Goal: Task Accomplishment & Management: Use online tool/utility

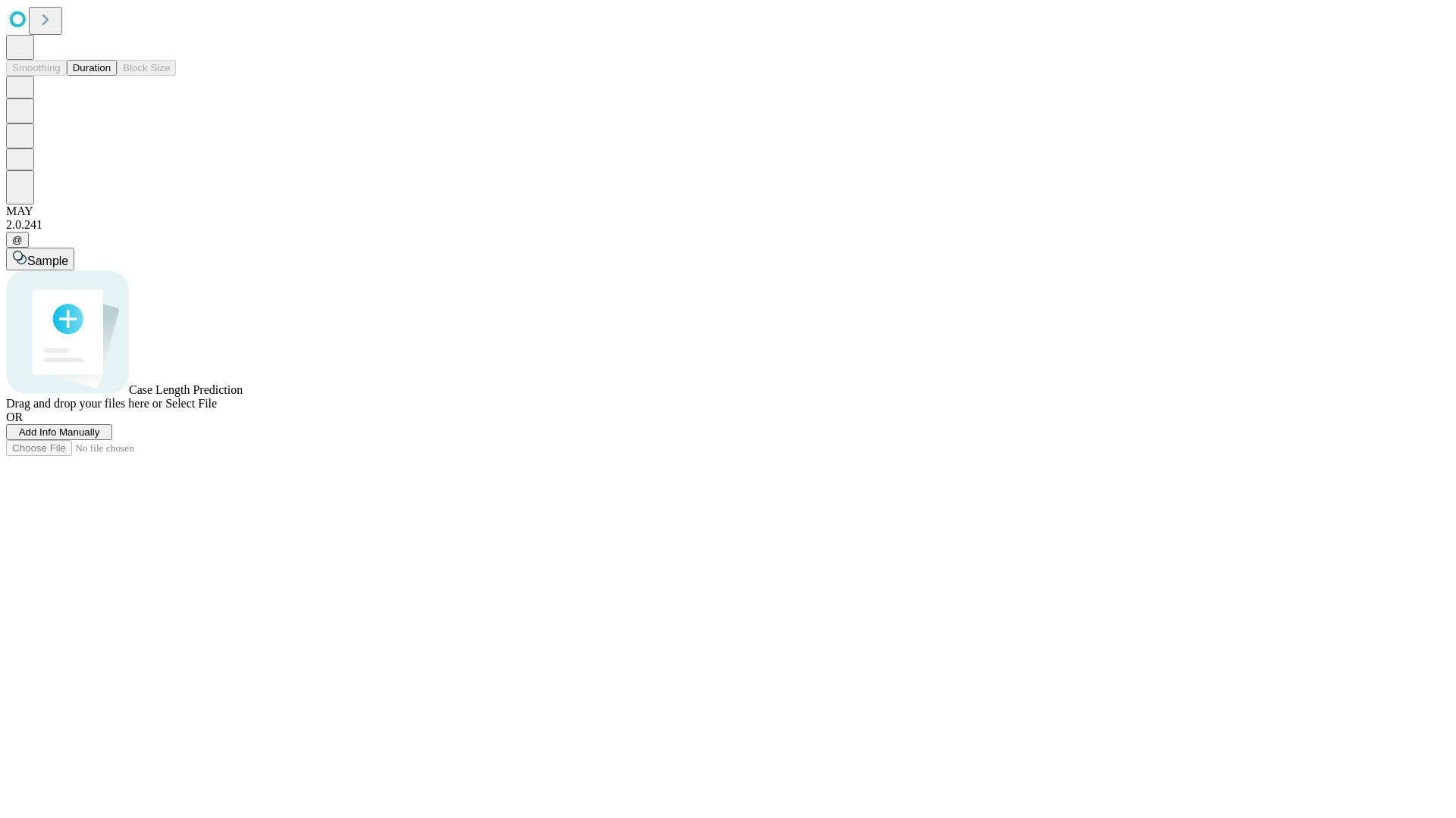
click at [111, 75] on button "Duration" at bounding box center [92, 67] width 50 height 16
click at [100, 438] on span "Add Info Manually" at bounding box center [59, 432] width 81 height 11
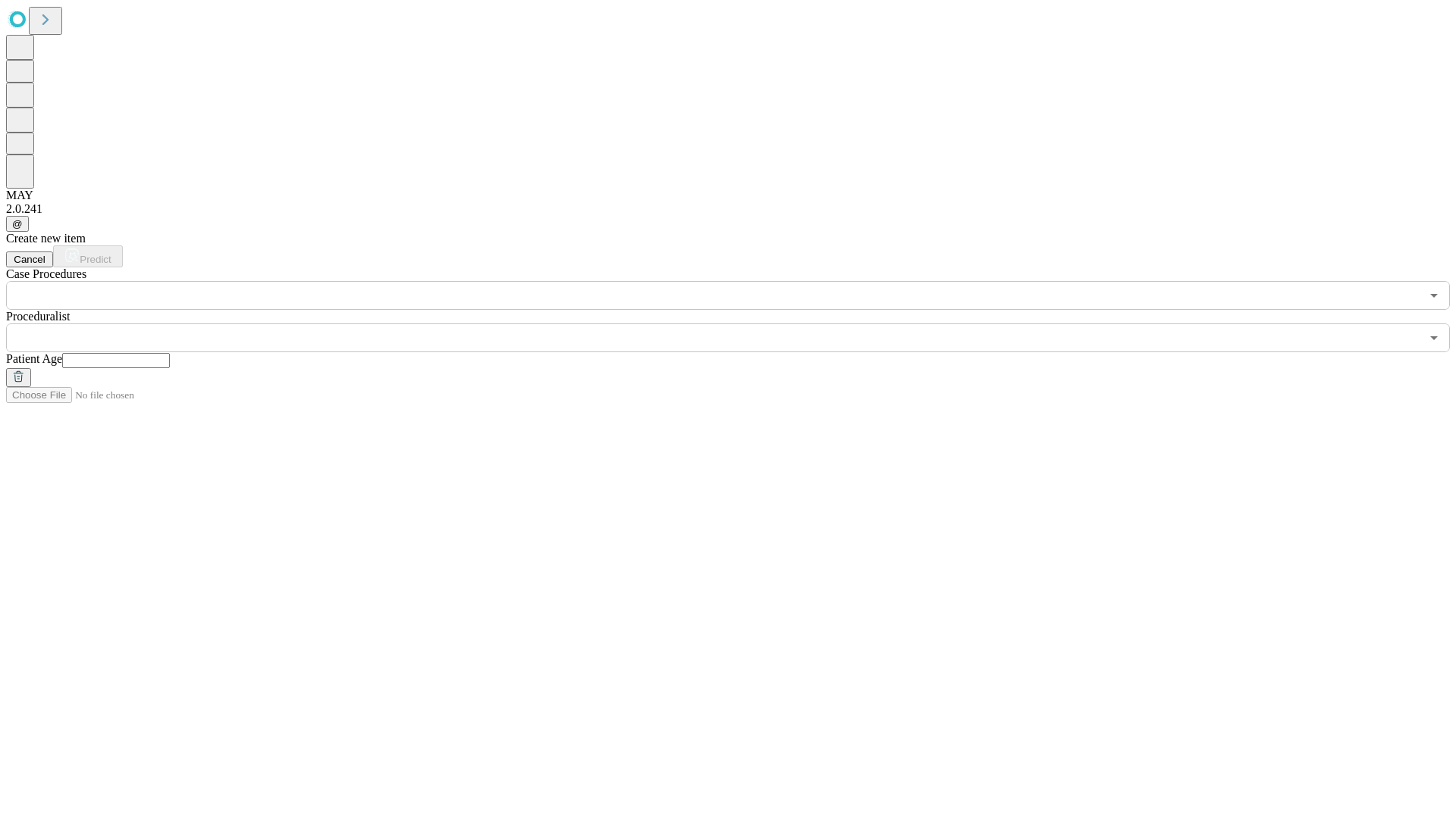
click at [170, 353] on input "text" at bounding box center [116, 361] width 107 height 15
type input "*"
click at [738, 323] on input "text" at bounding box center [713, 337] width 1414 height 29
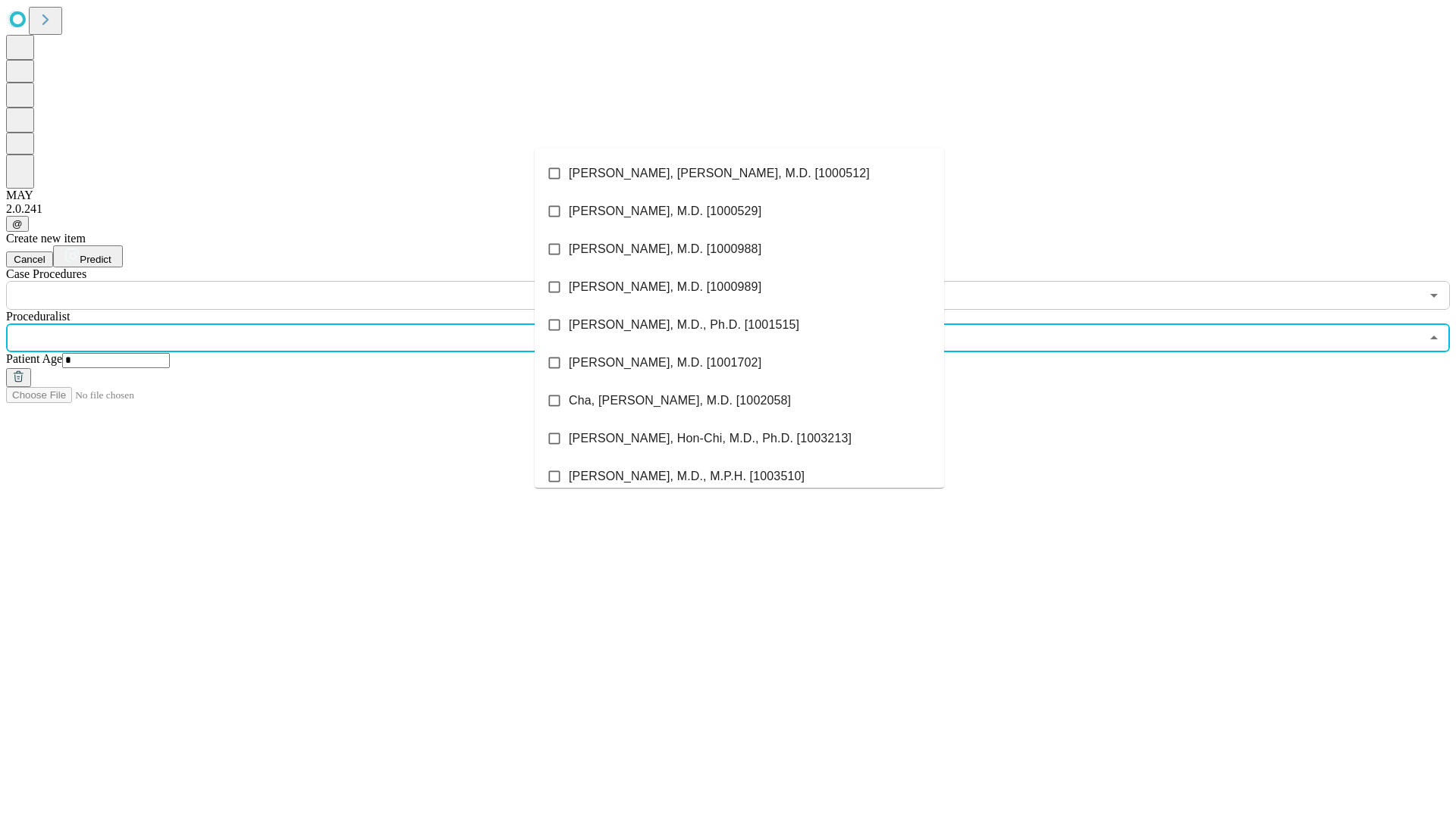
click at [739, 173] on li "[PERSON_NAME], [PERSON_NAME], M.D. [1000512]" at bounding box center [738, 173] width 409 height 38
